Goal: Check status

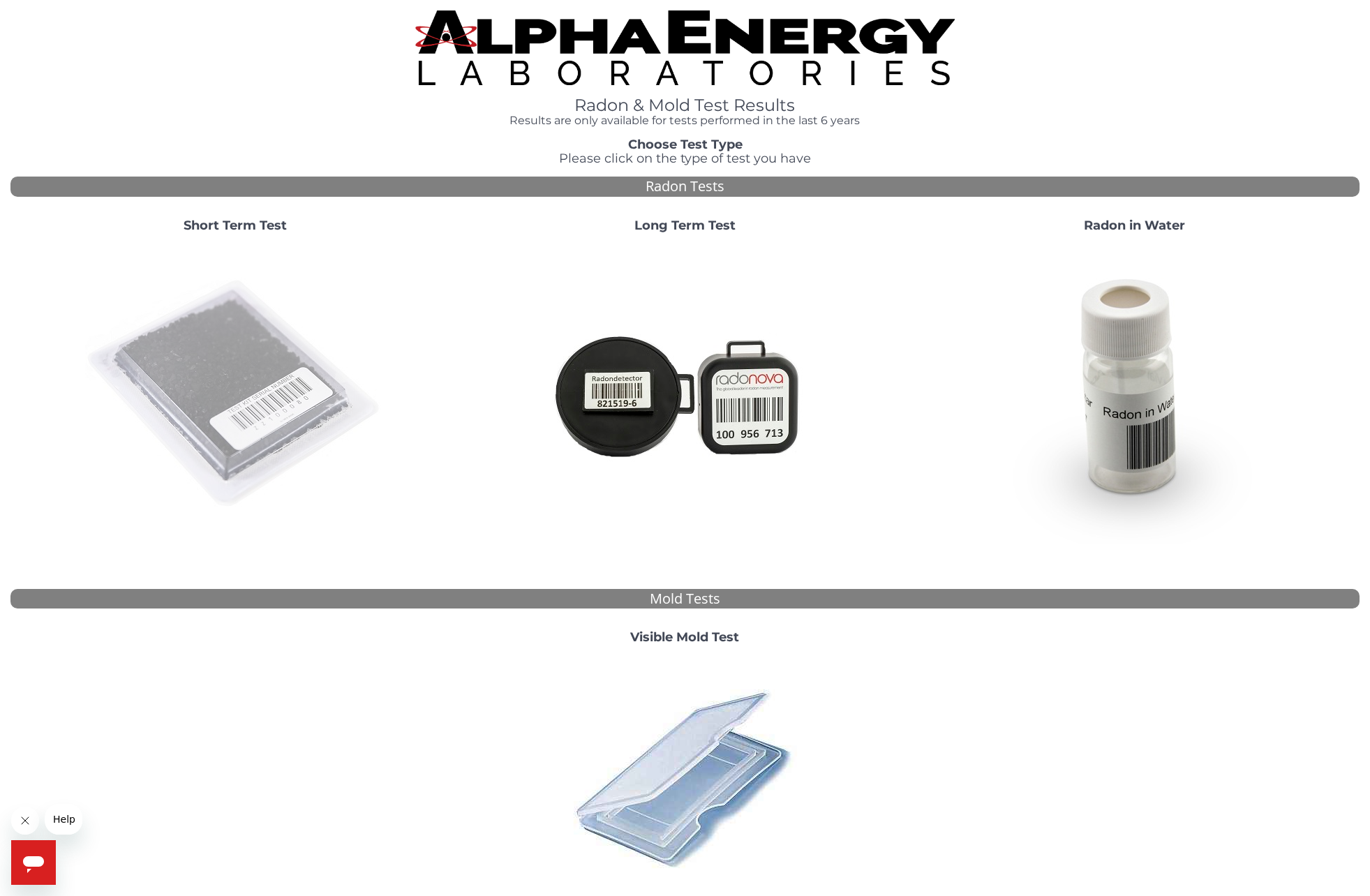
click at [257, 372] on img at bounding box center [235, 394] width 300 height 300
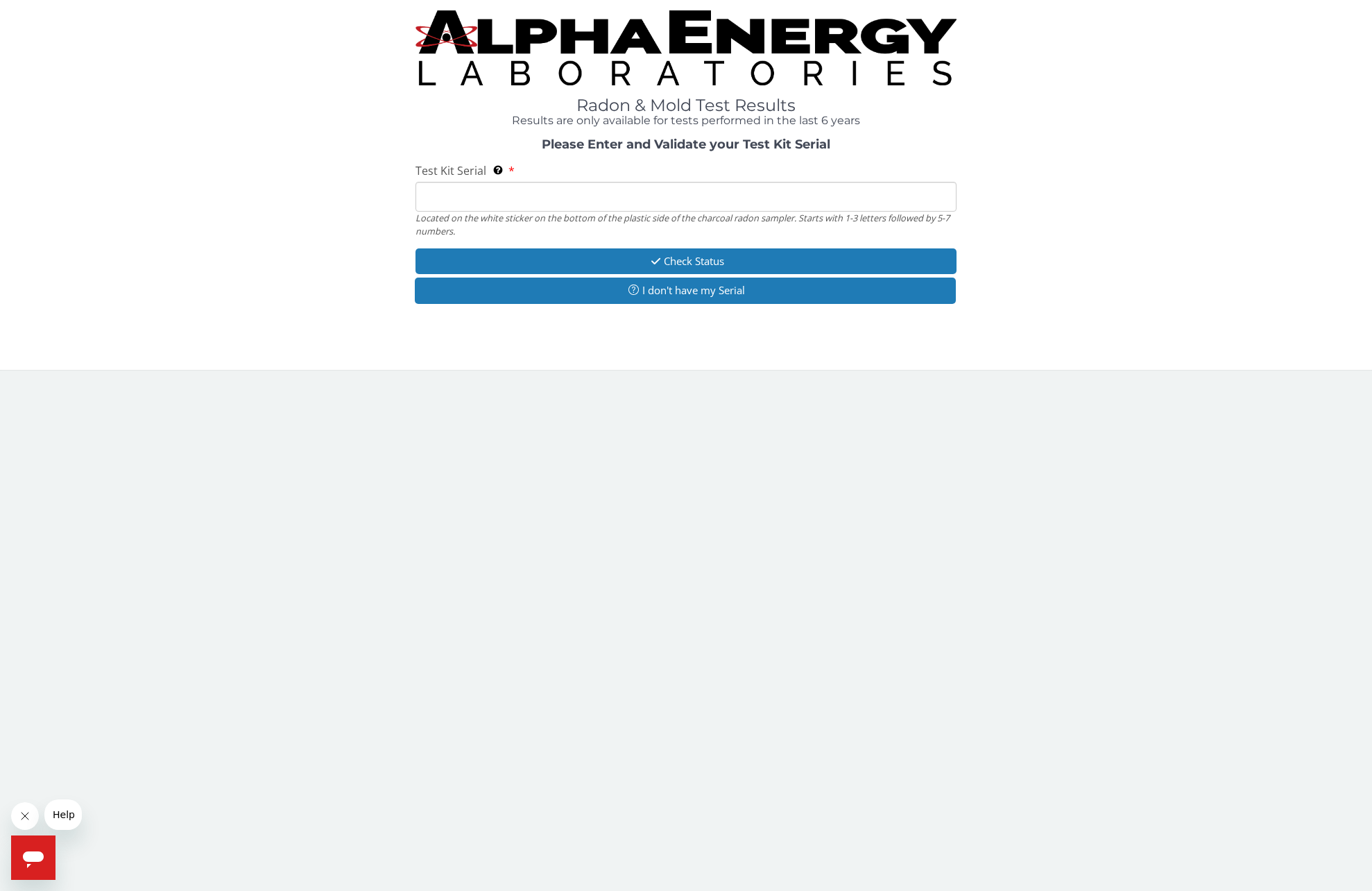
click at [527, 192] on input "Test Kit Serial Located on the white sticker on the bottom of the plastic side …" at bounding box center [686, 196] width 540 height 30
paste input "FE451330"
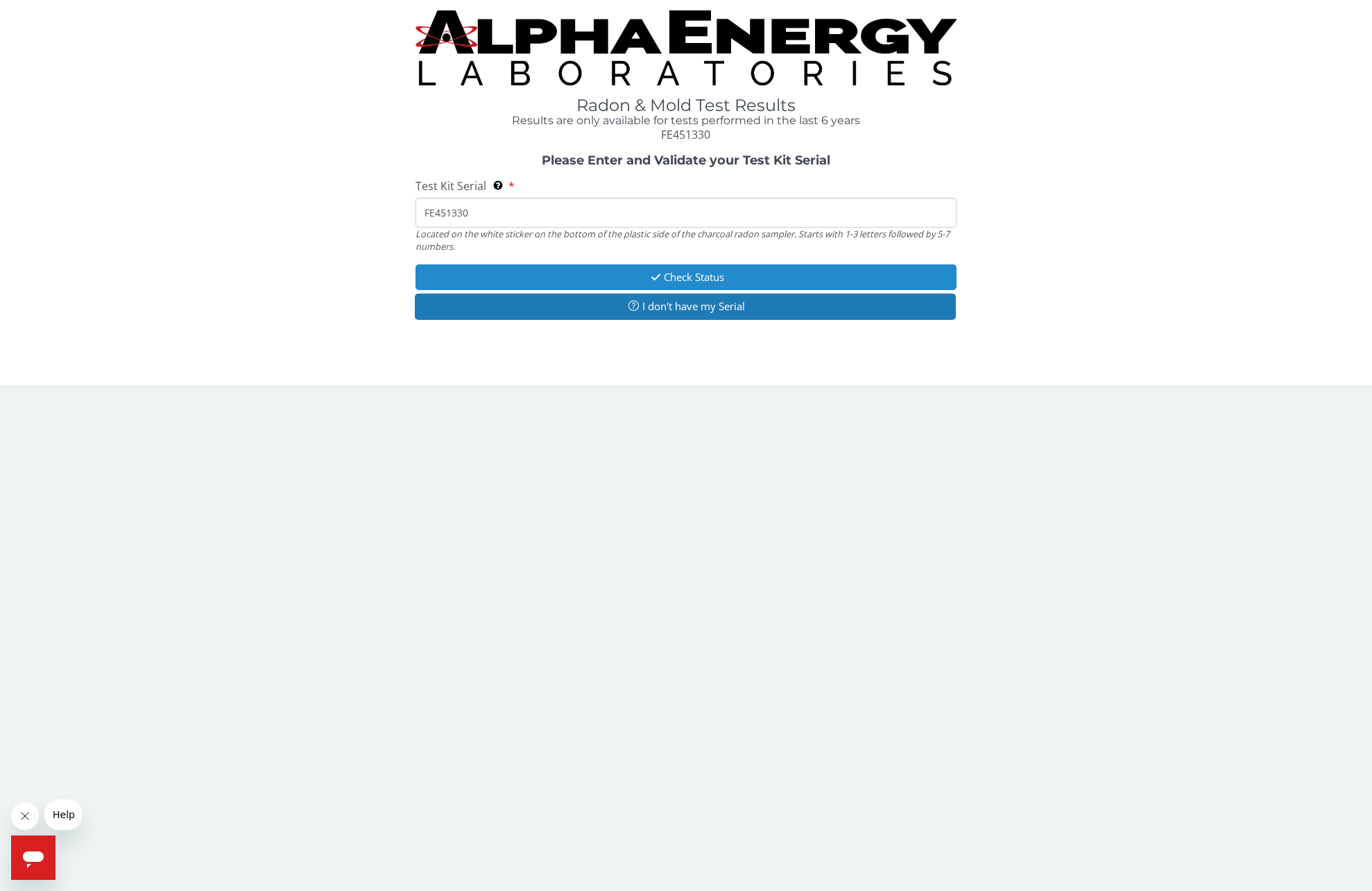
type input "FE451330"
click at [682, 275] on button "Check Status" at bounding box center [686, 276] width 540 height 25
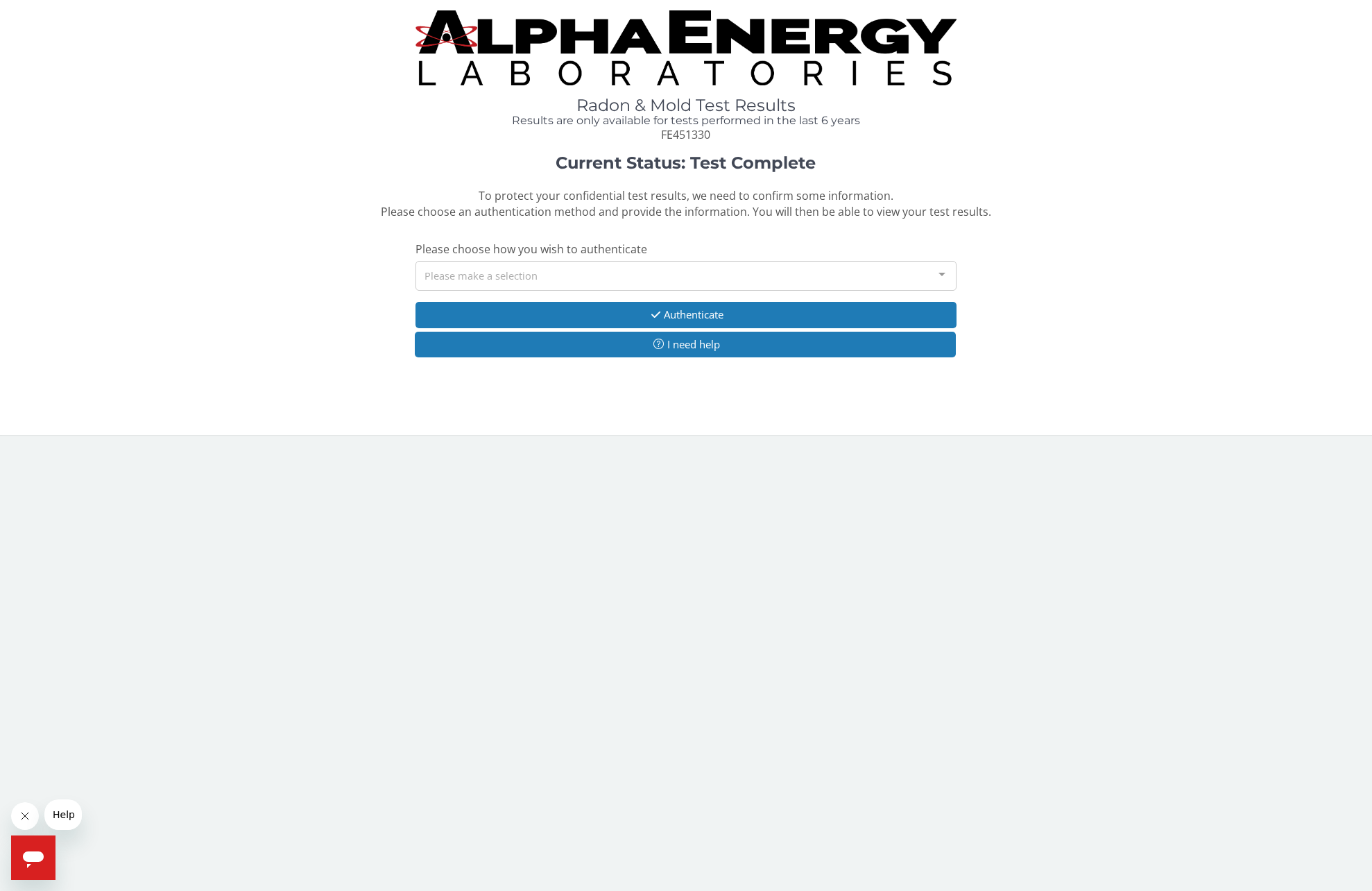
click at [938, 272] on div at bounding box center [942, 275] width 28 height 26
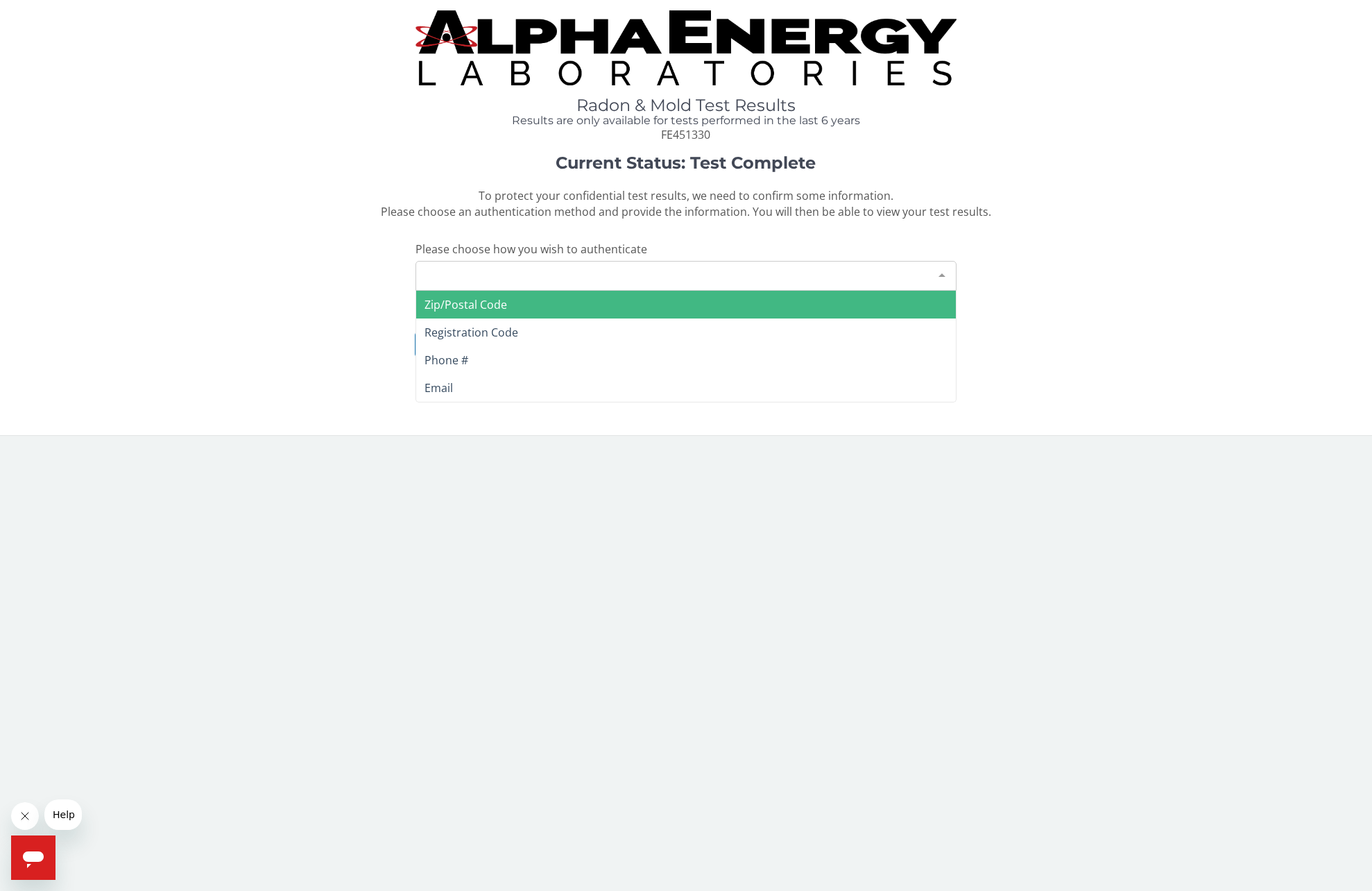
click at [538, 304] on span "Zip/Postal Code" at bounding box center [686, 305] width 539 height 28
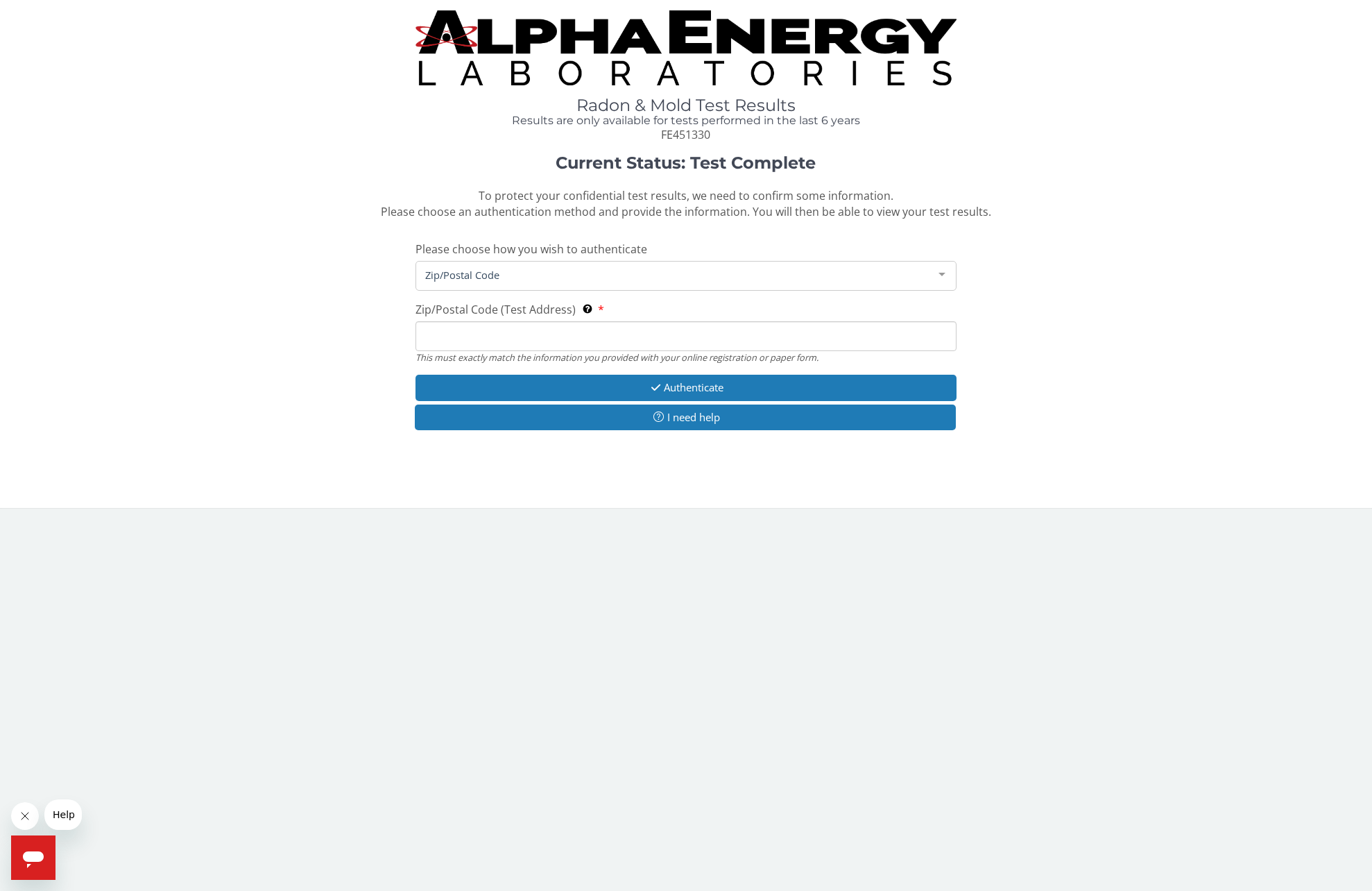
click at [527, 337] on input "Zip/Postal Code (Test Address) This must exactly match the information you prov…" at bounding box center [686, 336] width 540 height 30
type input "02360"
click at [681, 386] on button "Authenticate" at bounding box center [686, 387] width 540 height 25
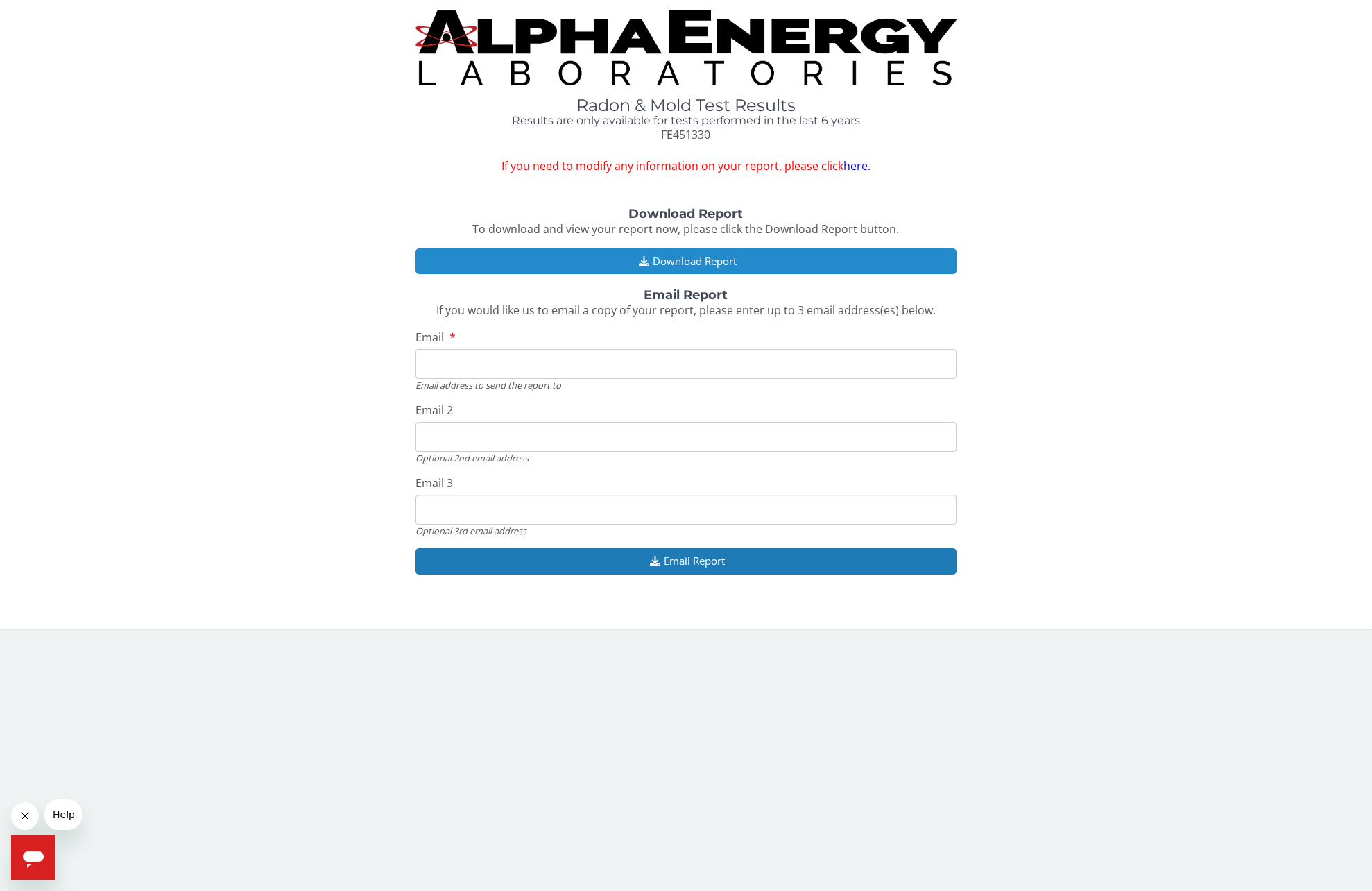
click at [677, 258] on button "Download Report" at bounding box center [686, 261] width 540 height 25
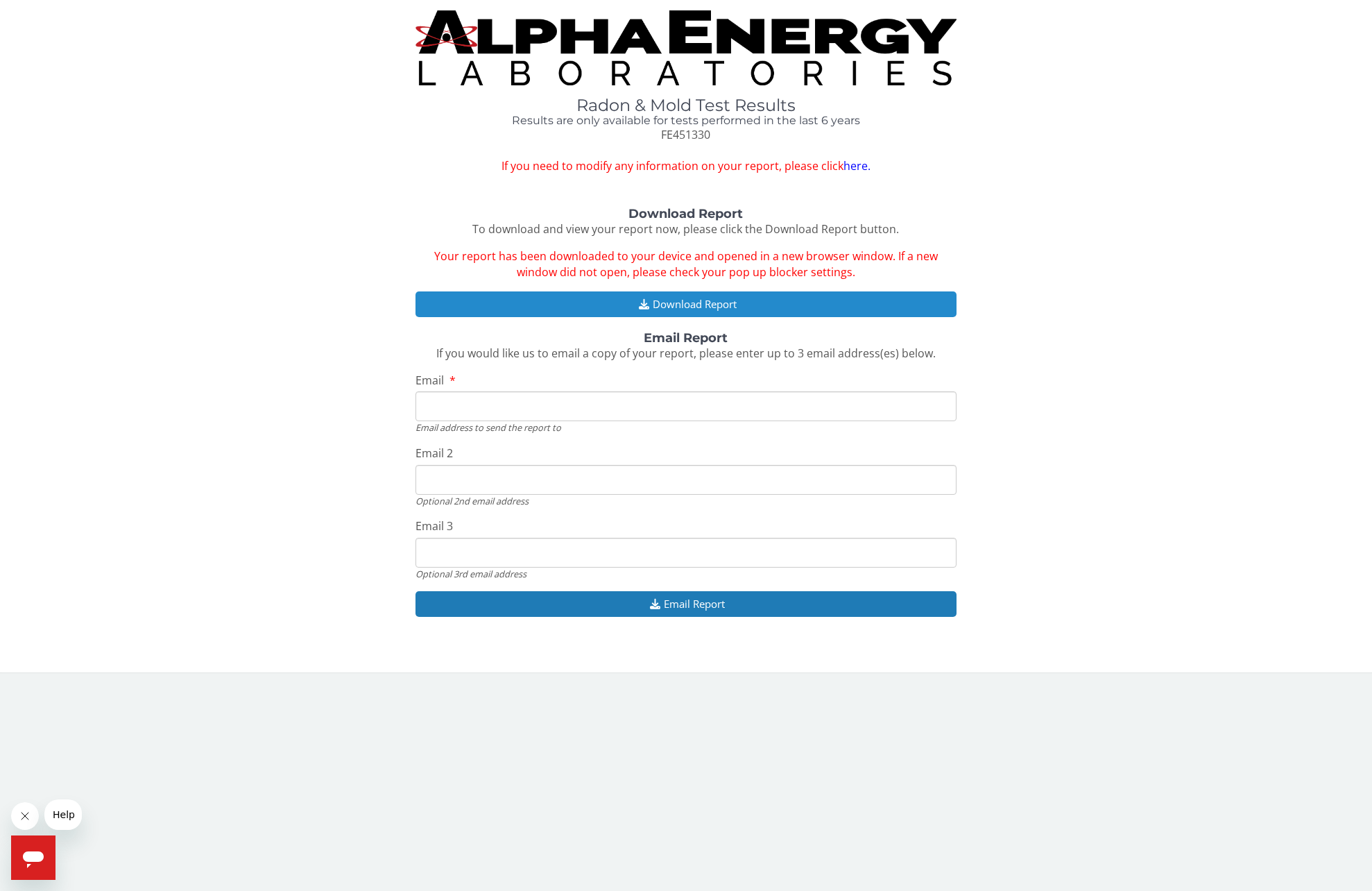
click at [696, 303] on button "Download Report" at bounding box center [686, 303] width 540 height 25
click at [510, 404] on input "Email" at bounding box center [686, 406] width 540 height 30
type input "[PERSON_NAME][EMAIL_ADDRESS][DOMAIN_NAME]"
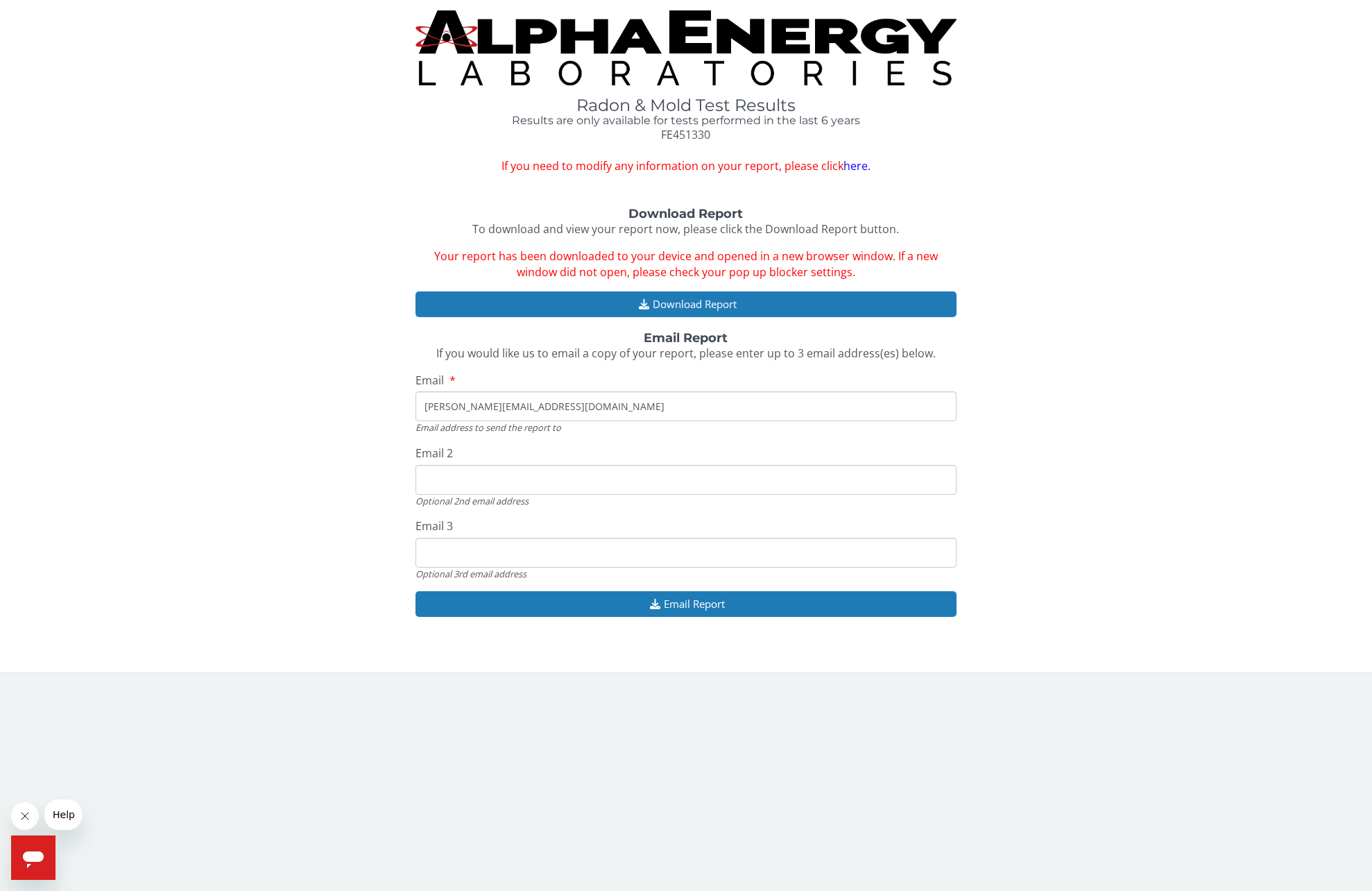
type input "[PERSON_NAME][EMAIL_ADDRESS][DOMAIN_NAME]"
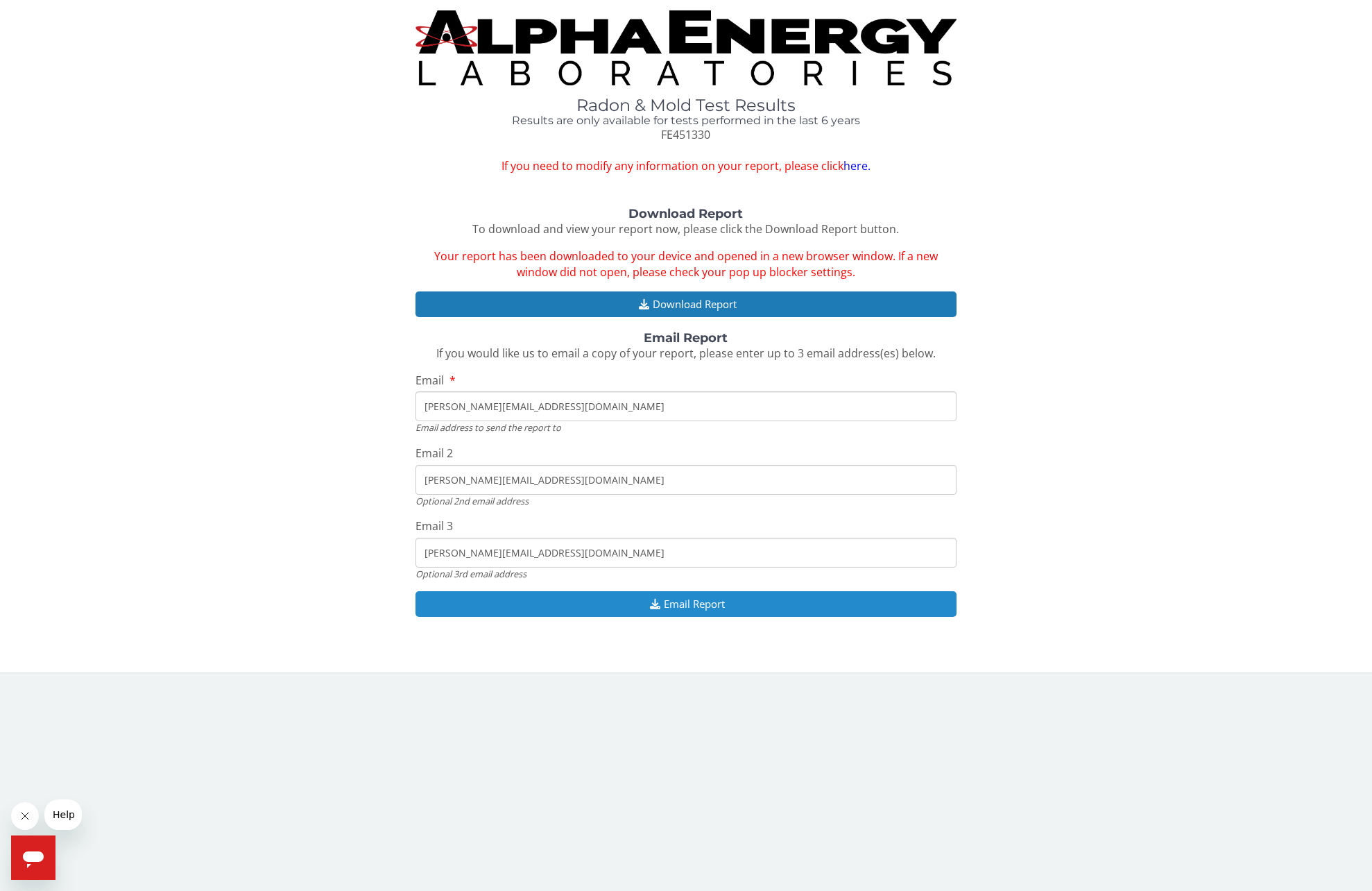
click at [690, 603] on button "Email Report" at bounding box center [686, 603] width 540 height 25
